Goal: Task Accomplishment & Management: Use online tool/utility

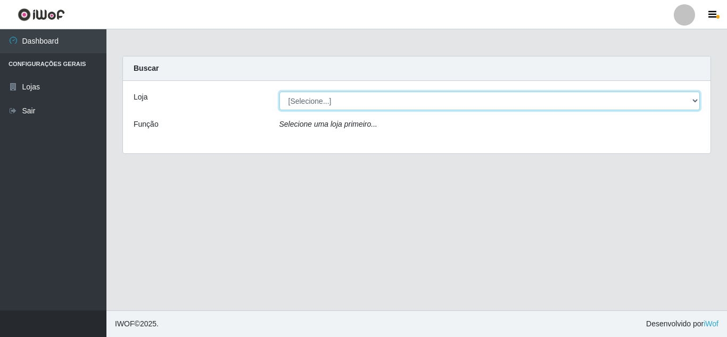
click at [693, 99] on select "[Selecione...] Queiroz [GEOGRAPHIC_DATA] - [GEOGRAPHIC_DATA]" at bounding box center [489, 100] width 421 height 19
click at [279, 91] on select "[Selecione...] Queiroz [GEOGRAPHIC_DATA] - [GEOGRAPHIC_DATA]" at bounding box center [489, 100] width 421 height 19
drag, startPoint x: 693, startPoint y: 102, endPoint x: 691, endPoint y: 108, distance: 6.2
click at [691, 107] on select "[Selecione...] Queiroz [GEOGRAPHIC_DATA] - [GEOGRAPHIC_DATA]" at bounding box center [489, 100] width 421 height 19
select select "462"
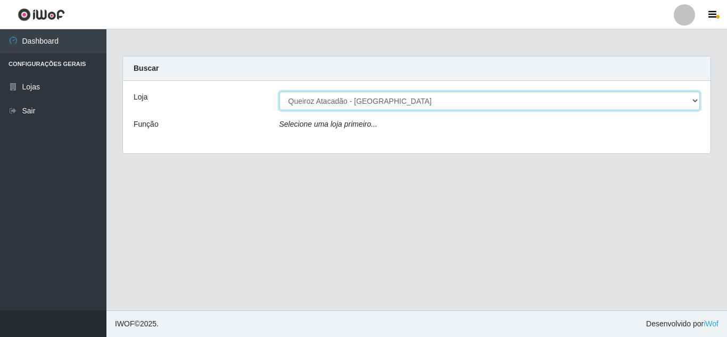
click at [279, 91] on select "[Selecione...] Queiroz [GEOGRAPHIC_DATA] - [GEOGRAPHIC_DATA]" at bounding box center [489, 100] width 421 height 19
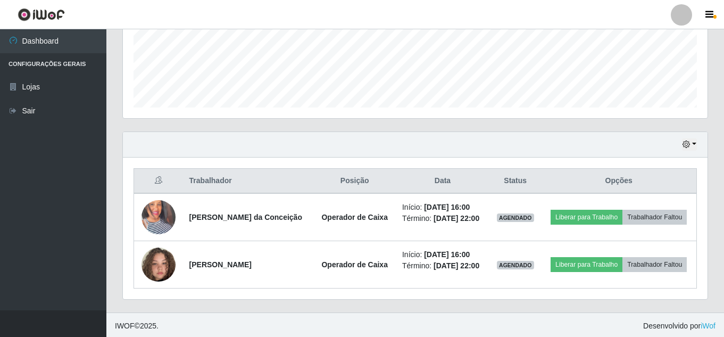
scroll to position [275, 0]
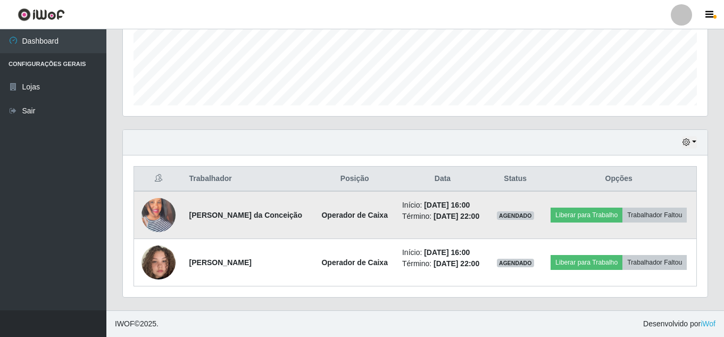
click at [151, 215] on img at bounding box center [158, 215] width 34 height 61
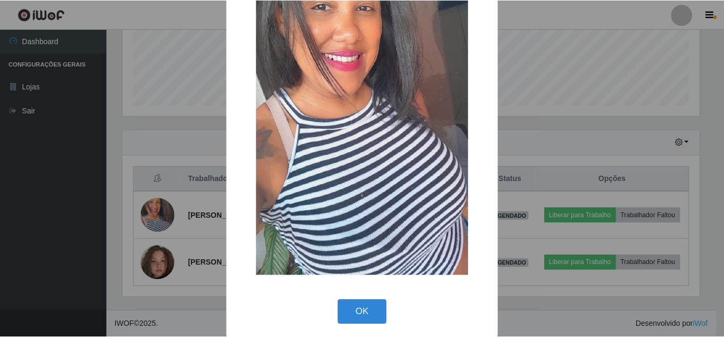
scroll to position [135, 0]
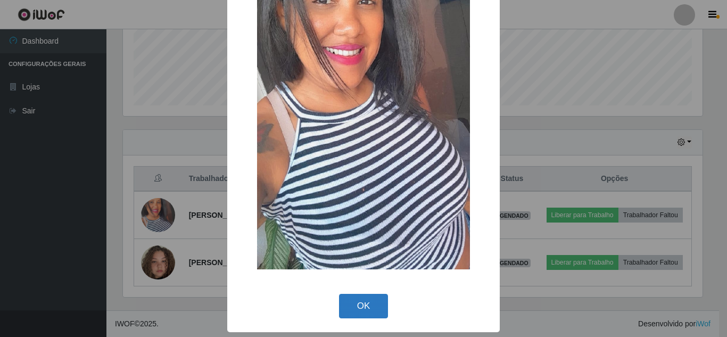
click at [371, 304] on button "OK" at bounding box center [363, 306] width 49 height 25
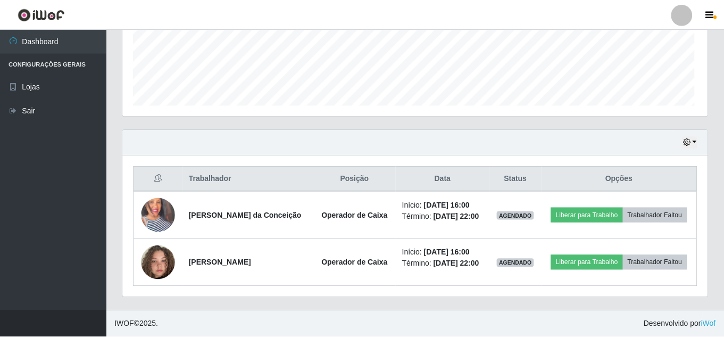
scroll to position [221, 585]
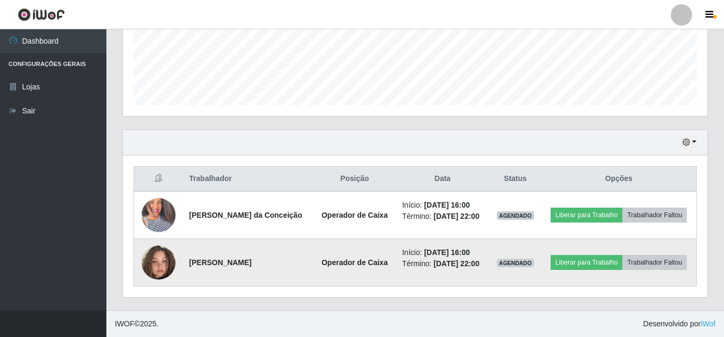
click at [156, 271] on img at bounding box center [158, 262] width 34 height 61
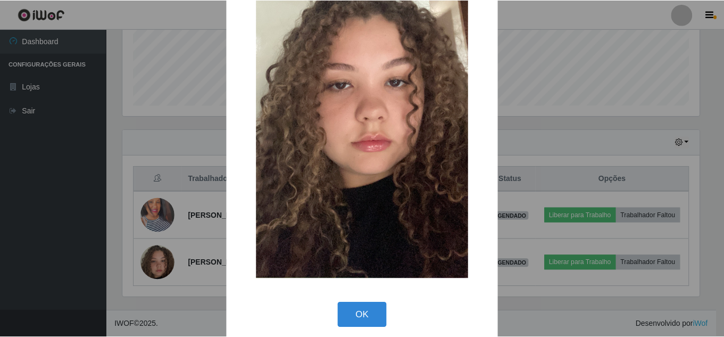
scroll to position [135, 0]
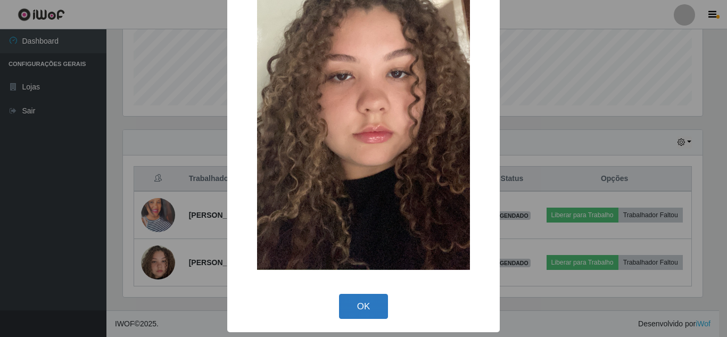
click at [352, 311] on button "OK" at bounding box center [363, 306] width 49 height 25
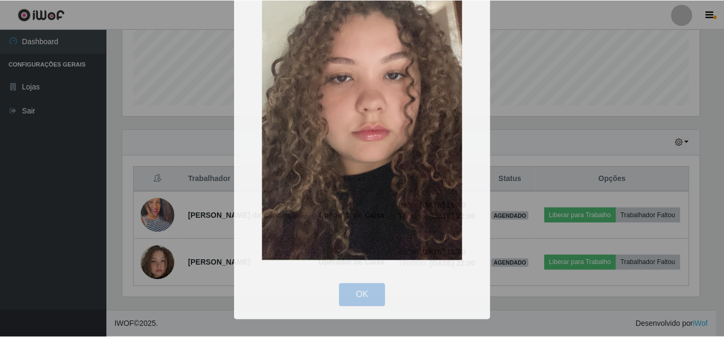
scroll to position [221, 585]
